Goal: Communication & Community: Answer question/provide support

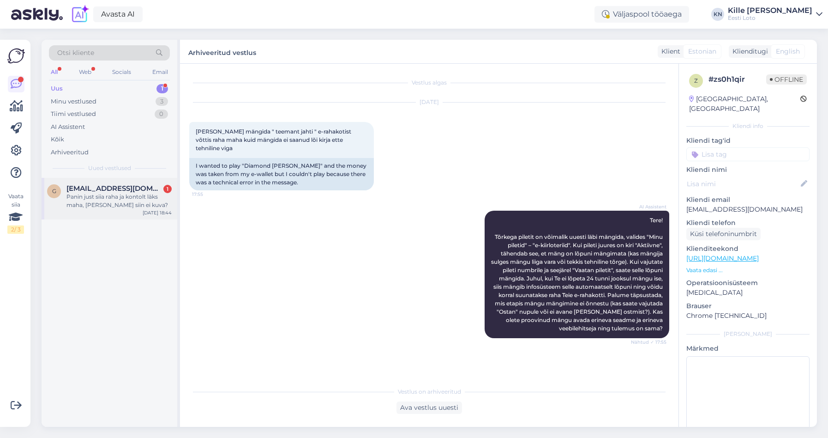
scroll to position [1, 0]
drag, startPoint x: 96, startPoint y: 222, endPoint x: 100, endPoint y: 201, distance: 20.6
click at [96, 222] on div "g [EMAIL_ADDRESS][DOMAIN_NAME] 1 Panin just siia raha ja kontolt läks maha, [PE…" at bounding box center [110, 302] width 136 height 249
click at [100, 198] on div "Panin just siia raha ja kontolt läks maha, [PERSON_NAME] siin ei kuva?" at bounding box center [118, 200] width 105 height 17
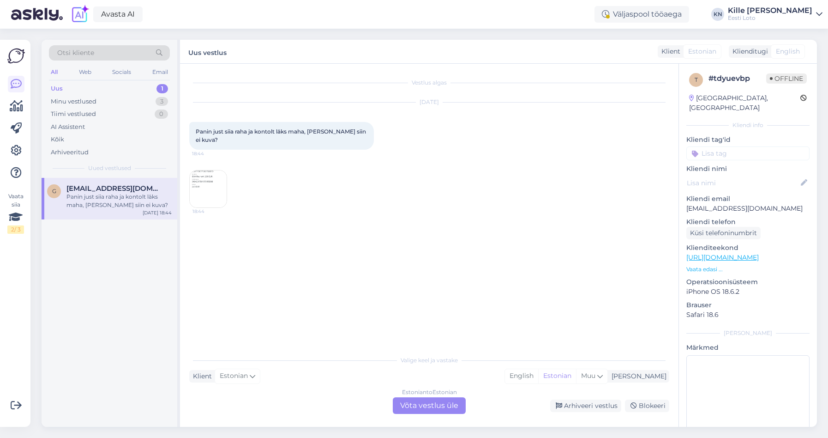
click at [82, 90] on div "Uus 1" at bounding box center [109, 88] width 121 height 13
click at [424, 400] on div "Estonian to Estonian Võta vestlus üle" at bounding box center [429, 405] width 73 height 17
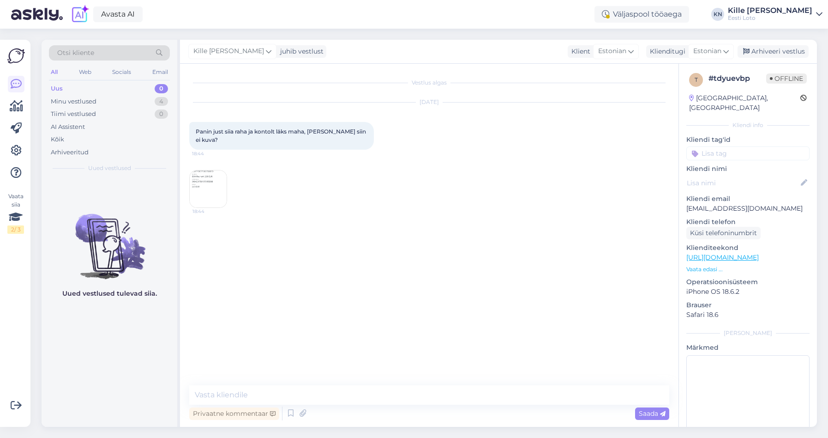
click at [199, 187] on img at bounding box center [208, 188] width 37 height 37
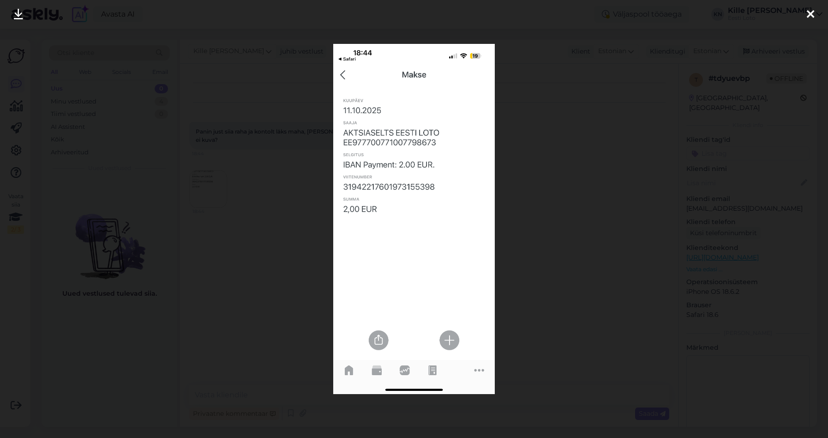
click at [235, 216] on div at bounding box center [414, 219] width 828 height 438
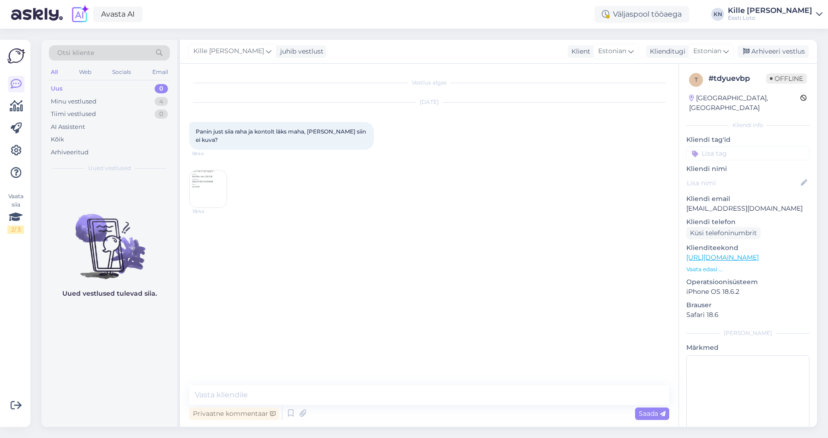
click at [210, 180] on img at bounding box center [208, 188] width 37 height 37
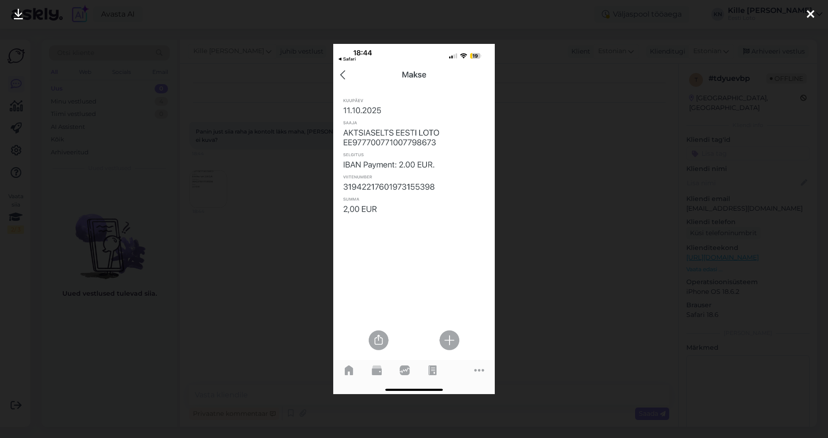
click at [390, 187] on img at bounding box center [414, 219] width 162 height 350
drag, startPoint x: 390, startPoint y: 187, endPoint x: 416, endPoint y: 184, distance: 26.0
click at [390, 187] on img at bounding box center [414, 219] width 162 height 350
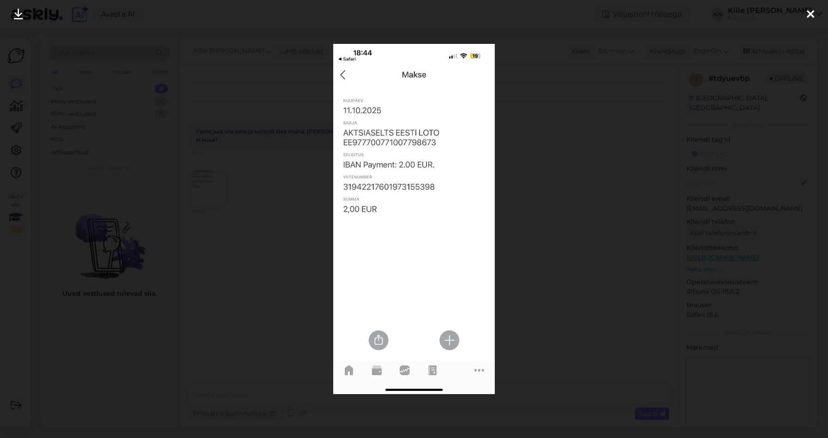
click at [558, 192] on div at bounding box center [414, 219] width 828 height 438
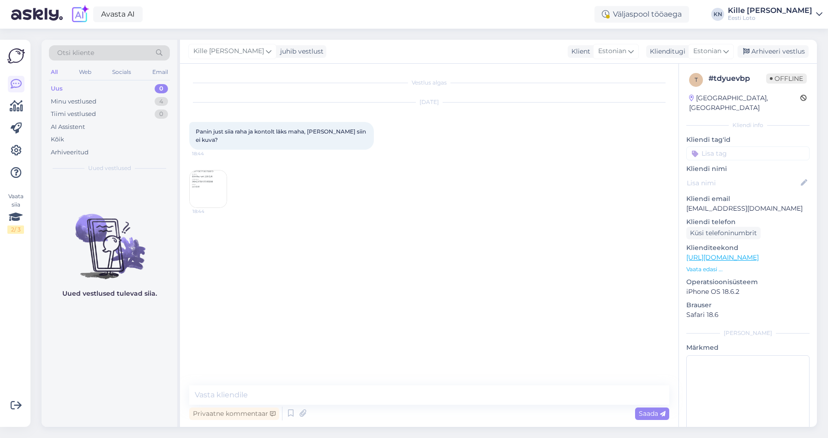
click at [700, 204] on p "[EMAIL_ADDRESS][DOMAIN_NAME]" at bounding box center [747, 209] width 123 height 10
click at [234, 397] on textarea at bounding box center [429, 394] width 480 height 19
paste textarea "Kahjuks Teie sissemakse ebaõnnestus tehnilise [PERSON_NAME] tõttu. Kontrollisim…"
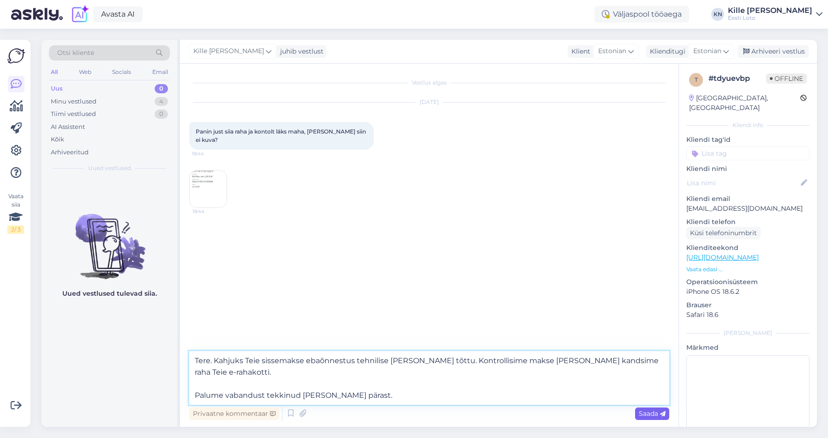
type textarea "Tere. Kahjuks Teie sissemakse ebaõnnestus tehnilise [PERSON_NAME] tõttu. Kontro…"
drag, startPoint x: 646, startPoint y: 417, endPoint x: 657, endPoint y: 352, distance: 65.9
click at [646, 417] on span "Saada" at bounding box center [652, 413] width 27 height 8
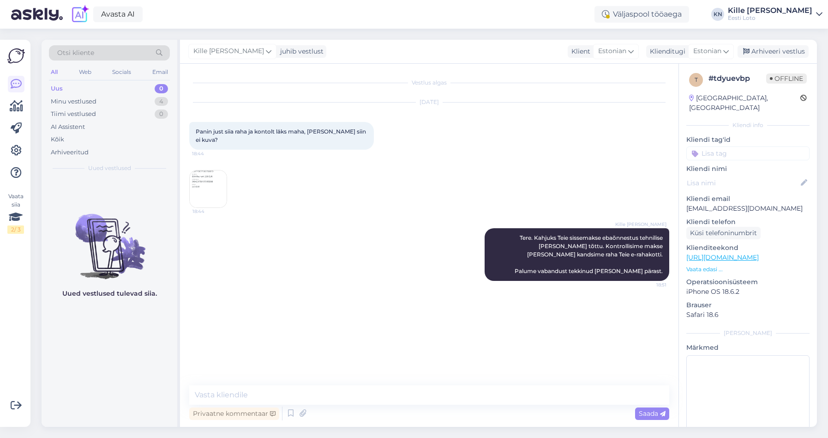
click at [723, 146] on input at bounding box center [747, 153] width 123 height 14
type input "e-r"
click at [733, 176] on span "E-rahakott" at bounding box center [738, 179] width 30 height 6
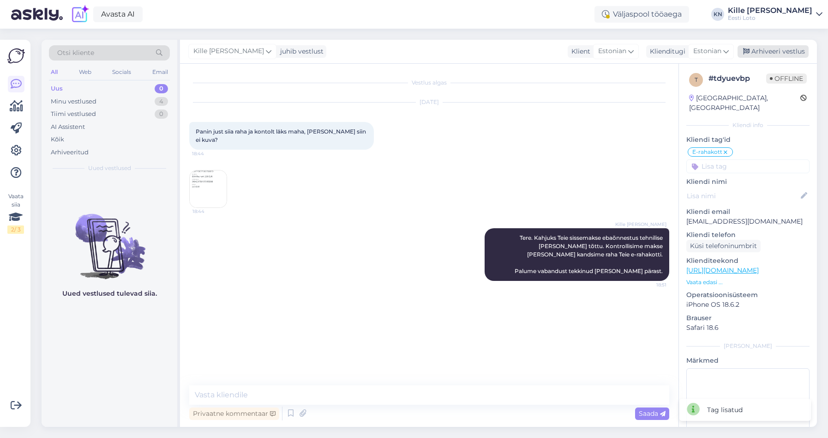
click at [764, 49] on div "Arhiveeri vestlus" at bounding box center [773, 51] width 71 height 12
